Goal: Task Accomplishment & Management: Manage account settings

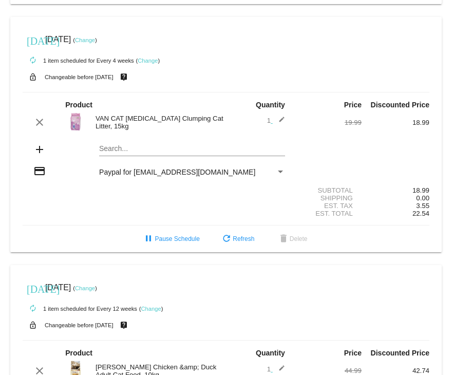
scroll to position [237, 0]
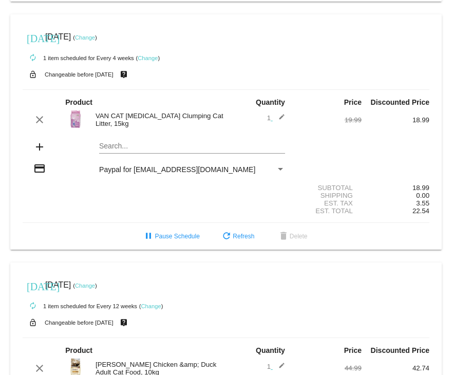
click at [95, 40] on link "Change" at bounding box center [85, 37] width 20 height 6
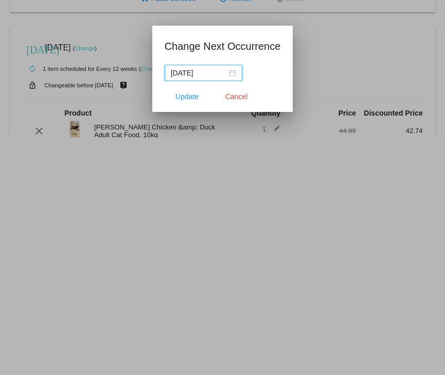
click at [228, 74] on div "[DATE]" at bounding box center [203, 72] width 65 height 11
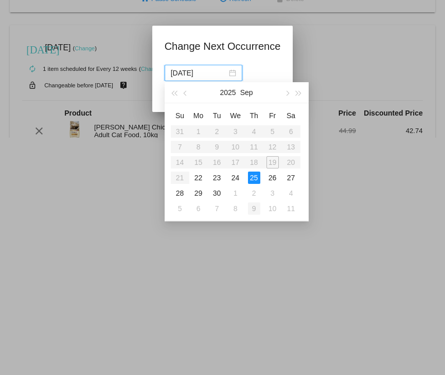
click at [252, 210] on div "9" at bounding box center [254, 209] width 12 height 12
type input "[DATE]"
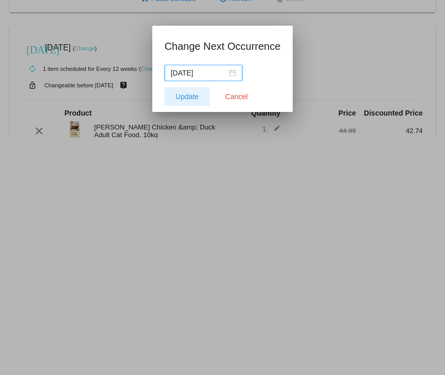
click at [189, 97] on span "Update" at bounding box center [186, 97] width 23 height 8
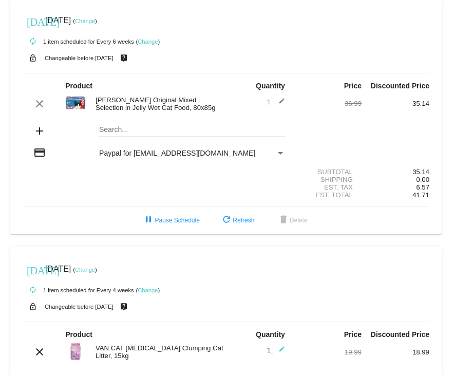
scroll to position [0, 0]
